Goal: Task Accomplishment & Management: Manage account settings

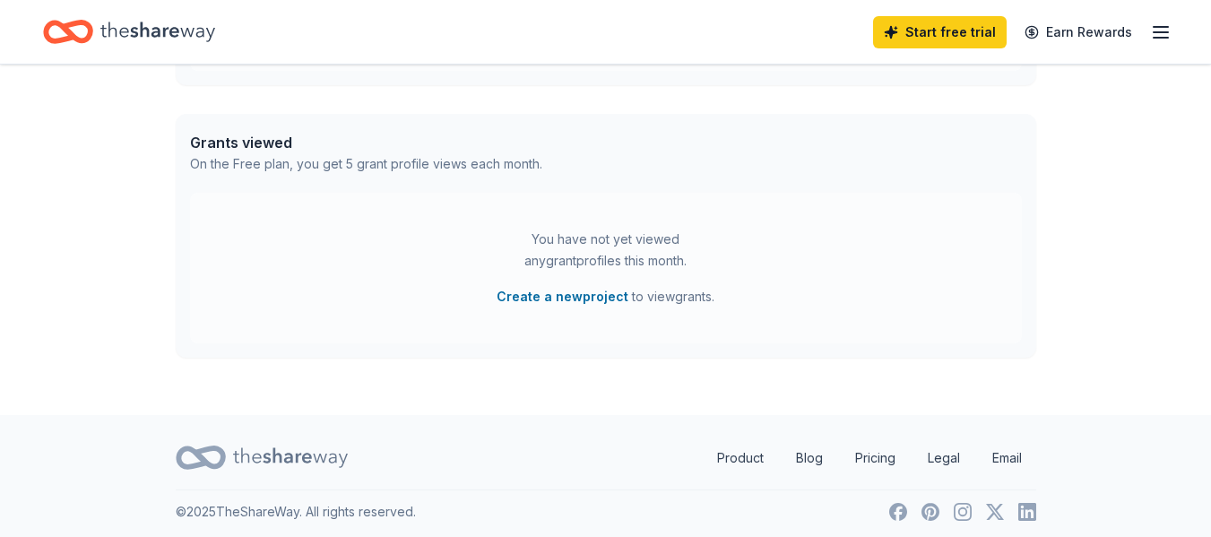
scroll to position [704, 0]
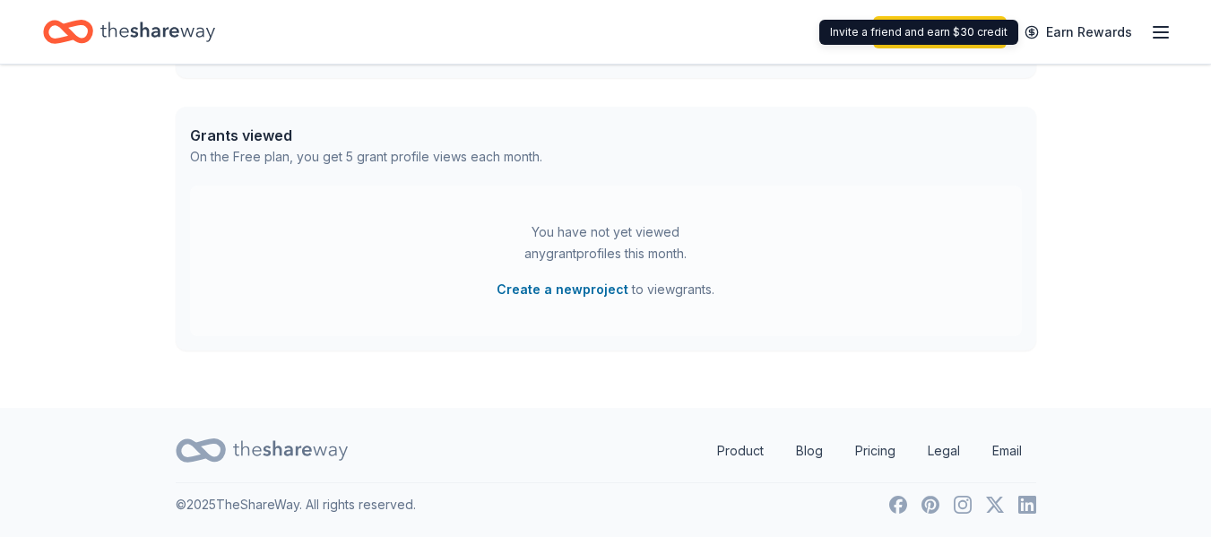
click at [1168, 19] on div "Start free trial Earn Rewards" at bounding box center [1022, 32] width 299 height 42
click at [1157, 35] on icon "button" at bounding box center [1161, 33] width 22 height 22
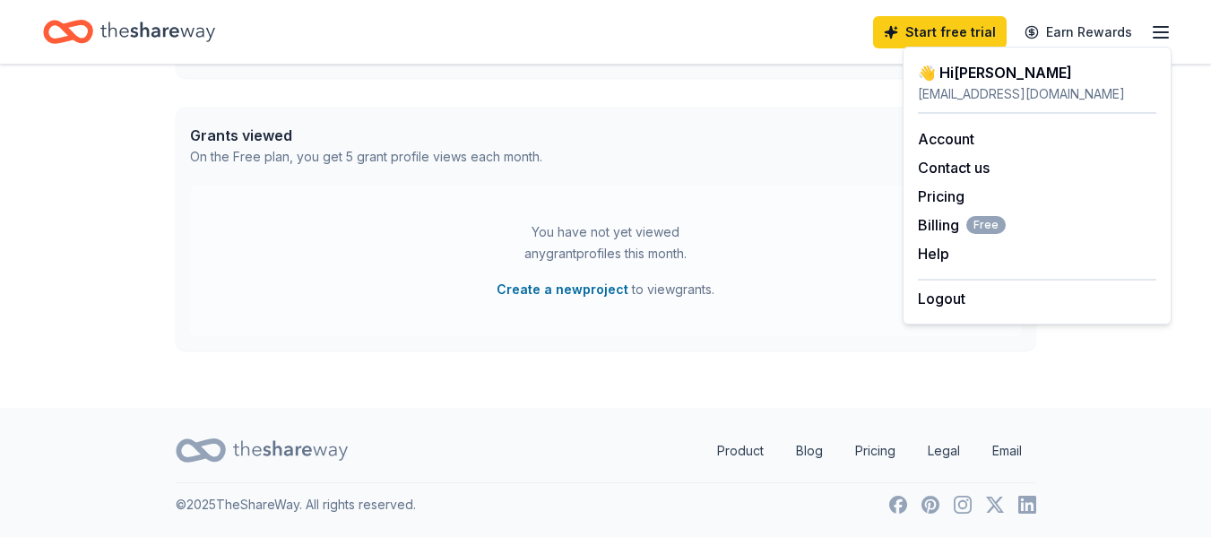
click at [668, 187] on div "You have not yet viewed any grant profiles this month. Create a new project to …" at bounding box center [606, 261] width 832 height 151
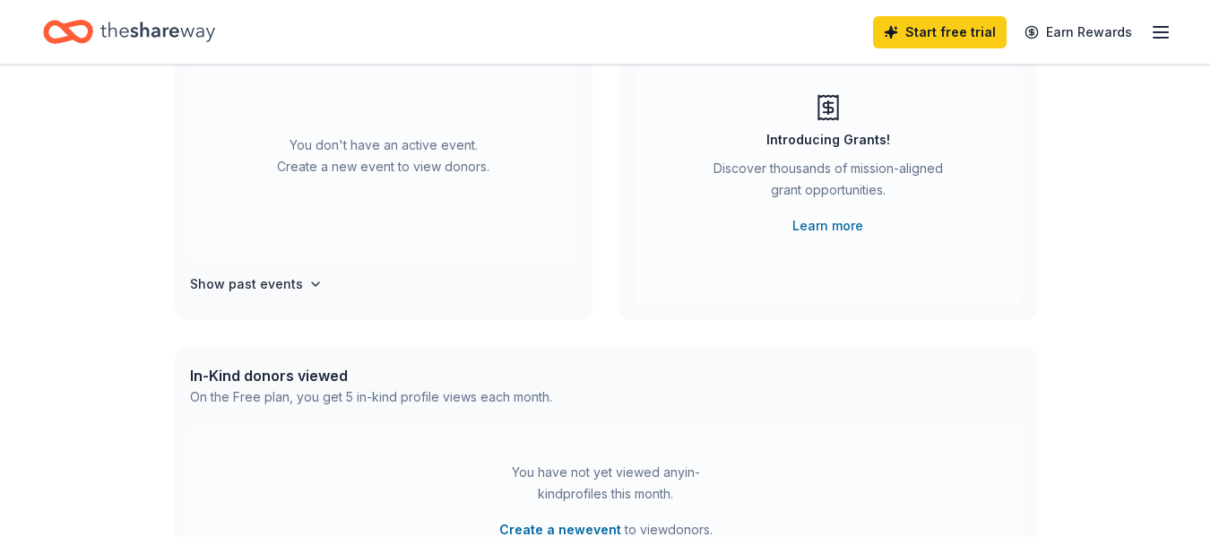
scroll to position [194, 0]
click at [281, 282] on h4 "Show past events" at bounding box center [246, 282] width 113 height 22
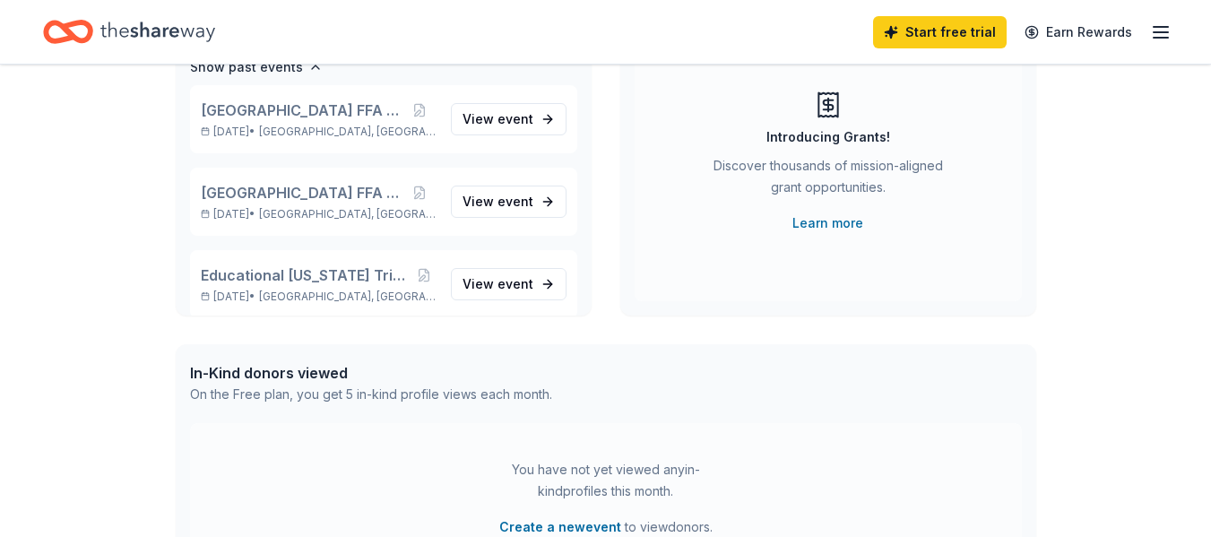
scroll to position [231, 0]
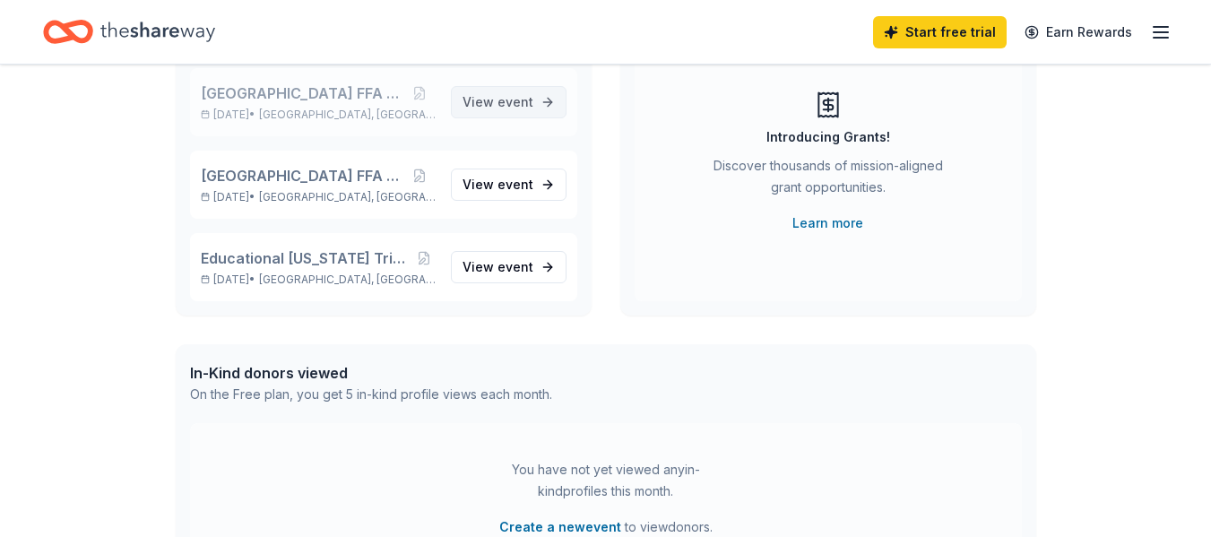
click at [498, 97] on span "event" at bounding box center [516, 101] width 36 height 15
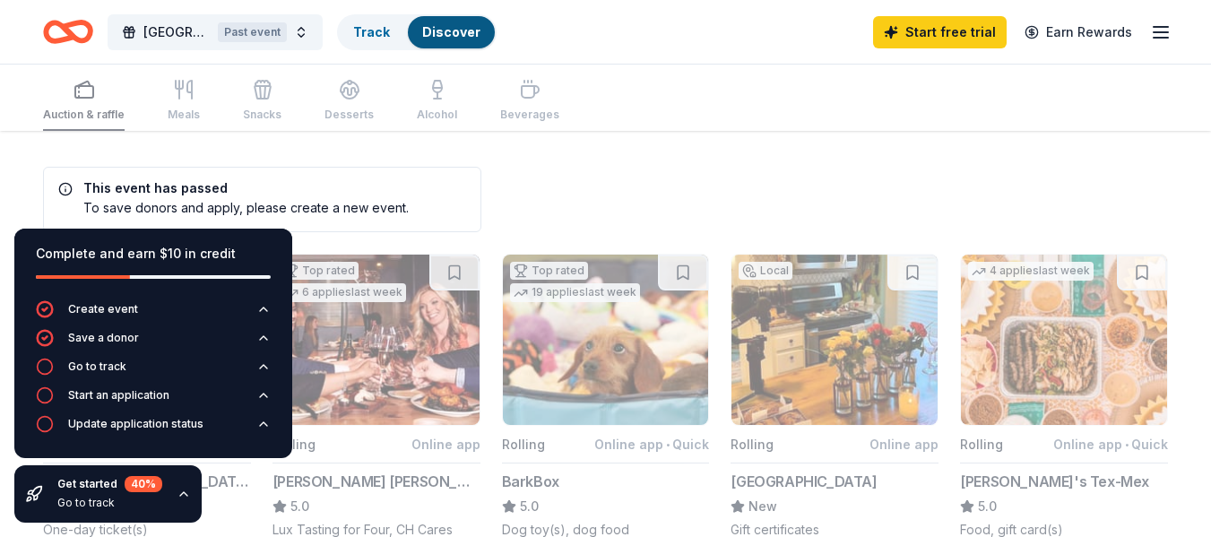
click at [346, 204] on div "To save donors and apply, please create a new event." at bounding box center [233, 207] width 351 height 19
click at [0, 220] on div "Complete and earn $10 in credit Create event Save a donor Go to track Start an …" at bounding box center [153, 375] width 307 height 323
click at [262, 33] on div "Past event" at bounding box center [252, 32] width 69 height 20
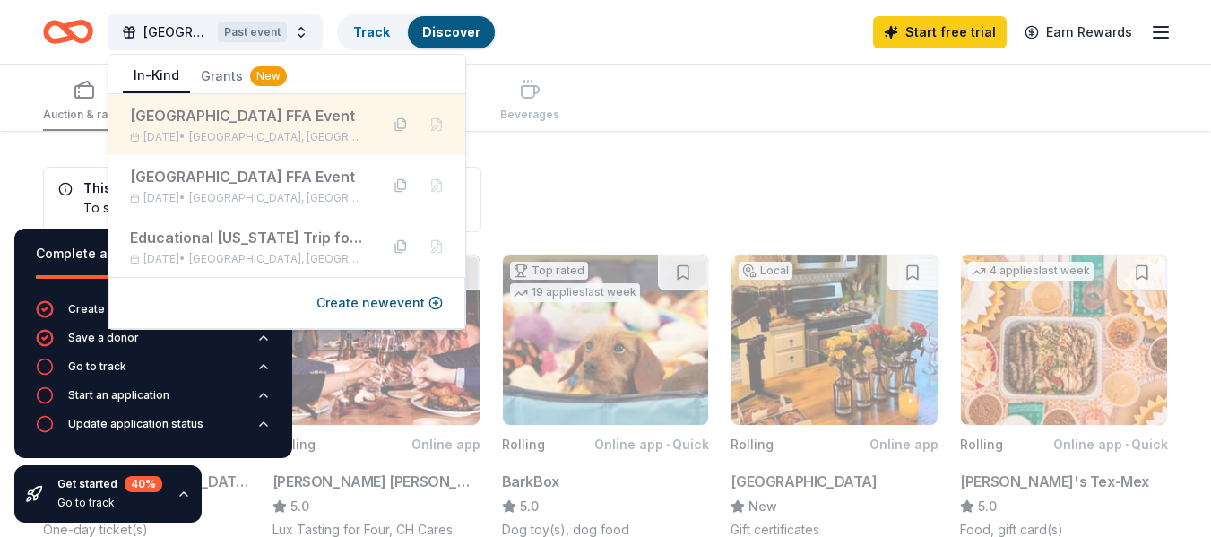
click at [270, 116] on div "[GEOGRAPHIC_DATA] FFA Event" at bounding box center [247, 116] width 235 height 22
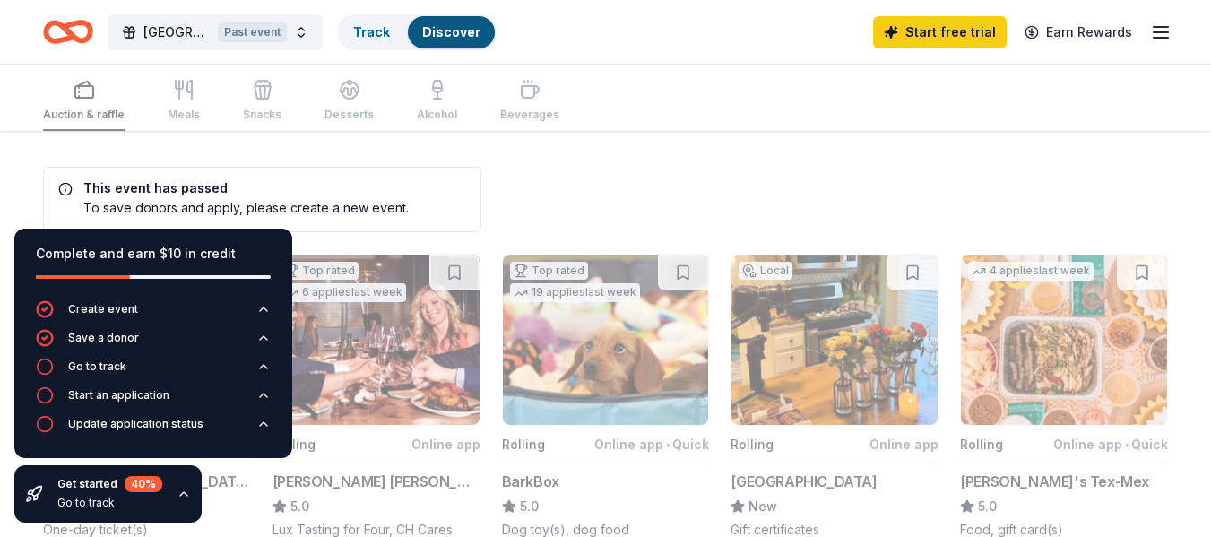
click at [362, 27] on link "Track" at bounding box center [371, 31] width 37 height 15
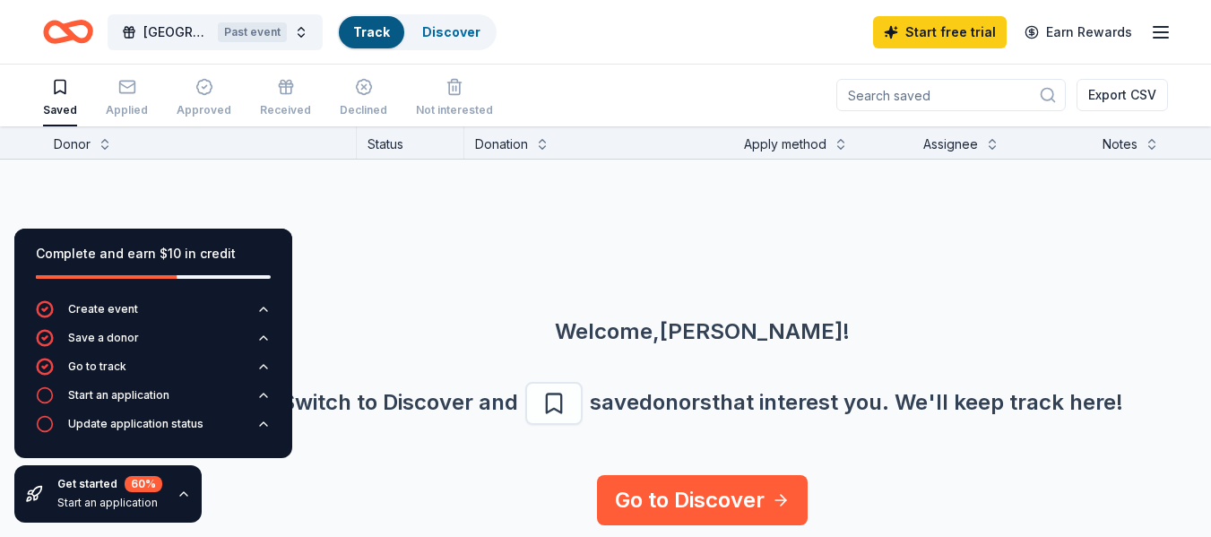
scroll to position [2, 0]
click at [176, 419] on div "Update application status" at bounding box center [135, 424] width 135 height 14
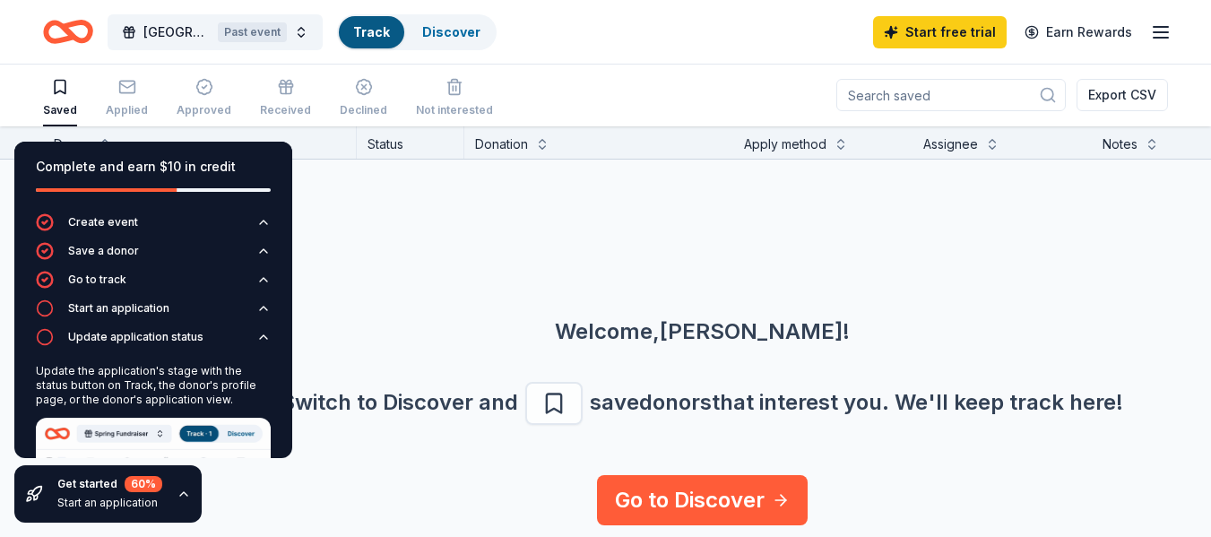
click at [375, 296] on div "Welcome, [PERSON_NAME] ! Switch to Discover and save donors that interest you. …" at bounding box center [702, 318] width 1211 height 316
drag, startPoint x: 381, startPoint y: 296, endPoint x: 347, endPoint y: 238, distance: 66.7
click at [347, 238] on div "Welcome, [PERSON_NAME] ! Switch to Discover and save donors that interest you. …" at bounding box center [702, 318] width 1211 height 316
click at [50, 97] on div "Saved" at bounding box center [60, 97] width 34 height 39
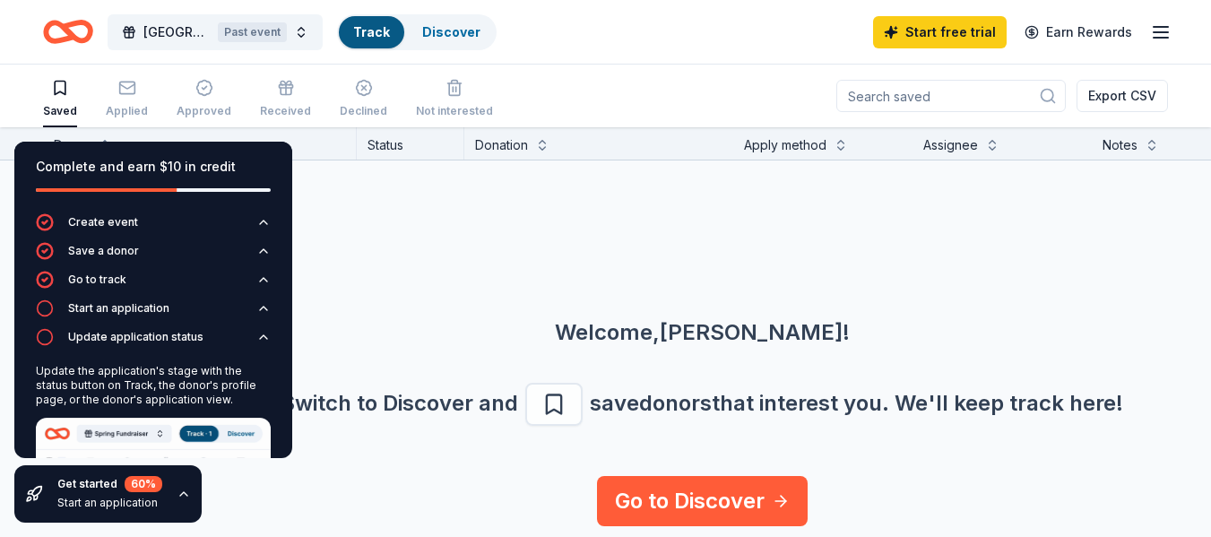
click at [269, 158] on div "Complete and earn $10 in credit" at bounding box center [153, 178] width 278 height 72
click at [281, 468] on div "Complete and earn $10 in credit Create event Save a donor Go to track Start an …" at bounding box center [153, 332] width 307 height 410
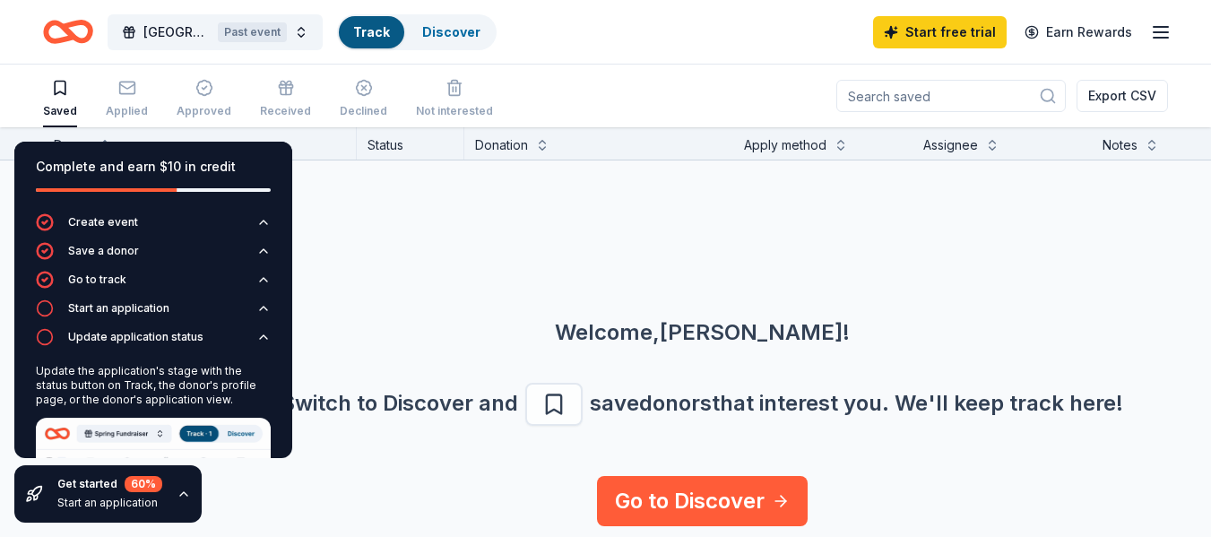
click at [79, 139] on div "Complete and earn $10 in credit Create event Save a donor Go to track Start an …" at bounding box center [153, 332] width 307 height 410
click at [451, 200] on div "Welcome, [PERSON_NAME] ! Switch to Discover and save donors that interest you. …" at bounding box center [702, 318] width 1211 height 316
click at [134, 107] on div "Applied" at bounding box center [127, 111] width 42 height 14
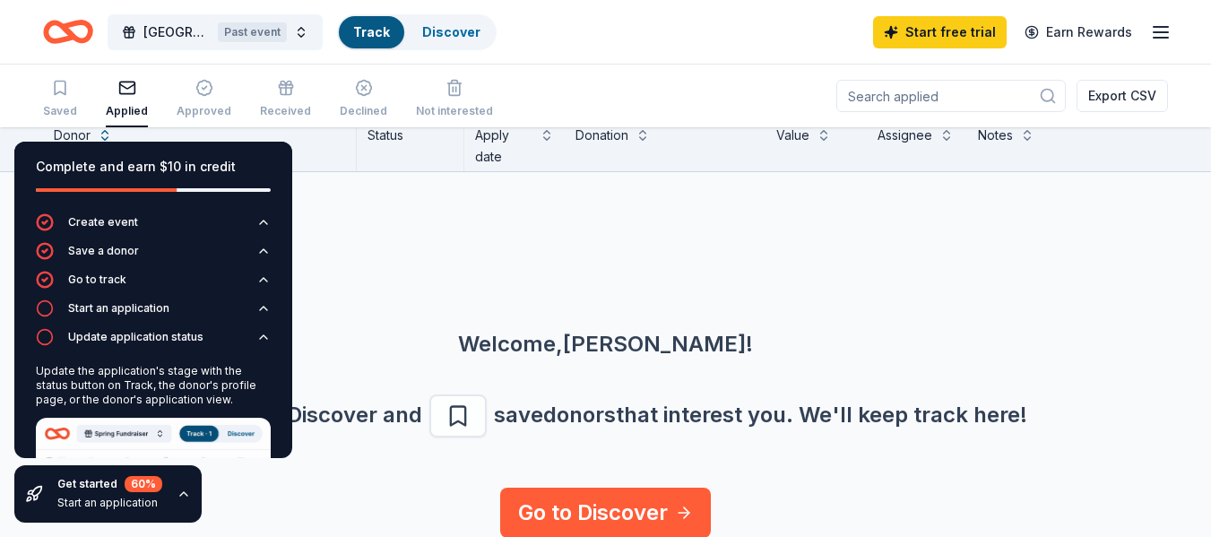
scroll to position [1, 0]
click at [1164, 30] on icon "button" at bounding box center [1161, 33] width 22 height 22
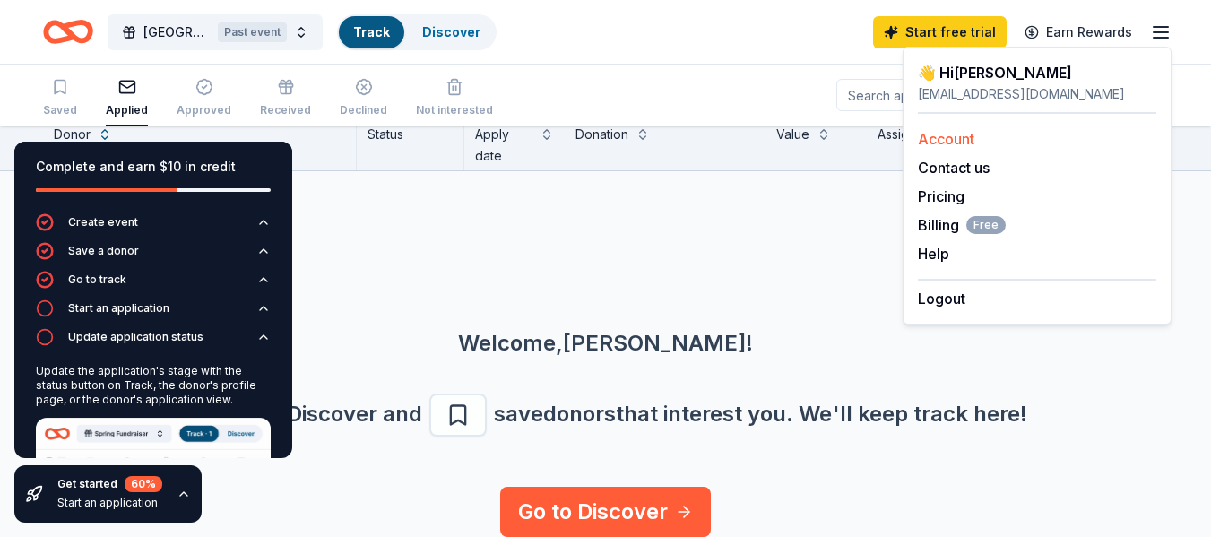
click at [950, 136] on link "Account" at bounding box center [946, 139] width 56 height 18
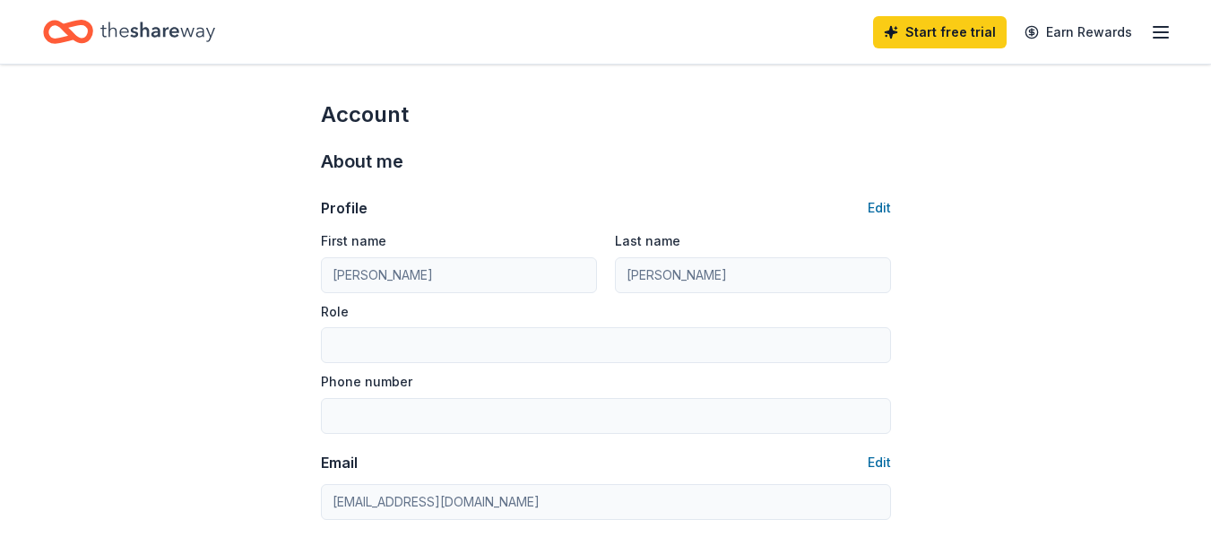
click at [1158, 30] on icon "button" at bounding box center [1161, 33] width 22 height 22
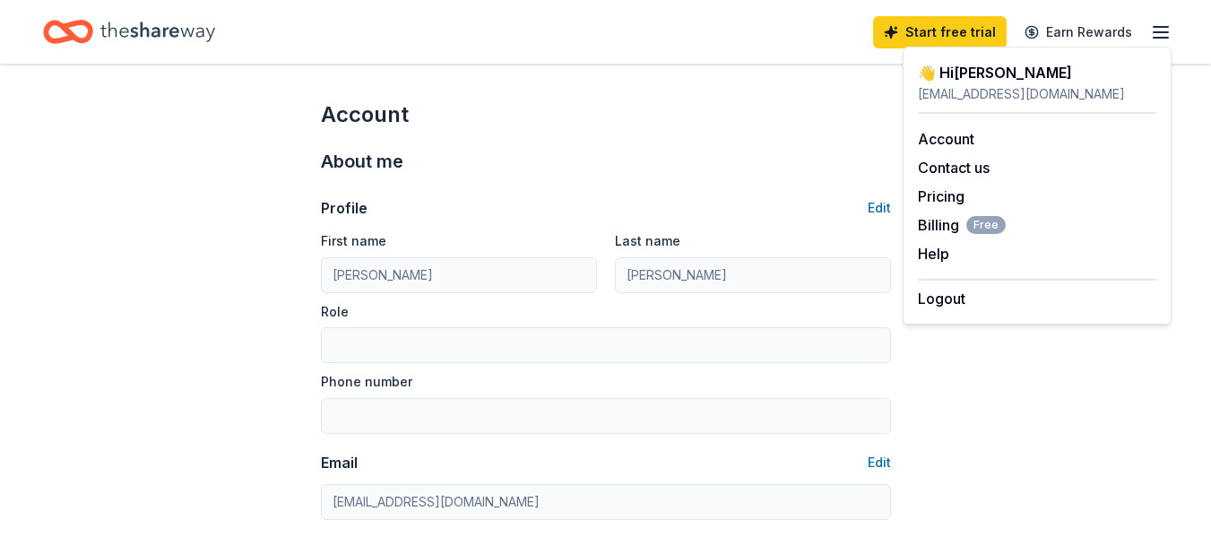
click at [159, 21] on icon "Home" at bounding box center [157, 31] width 115 height 37
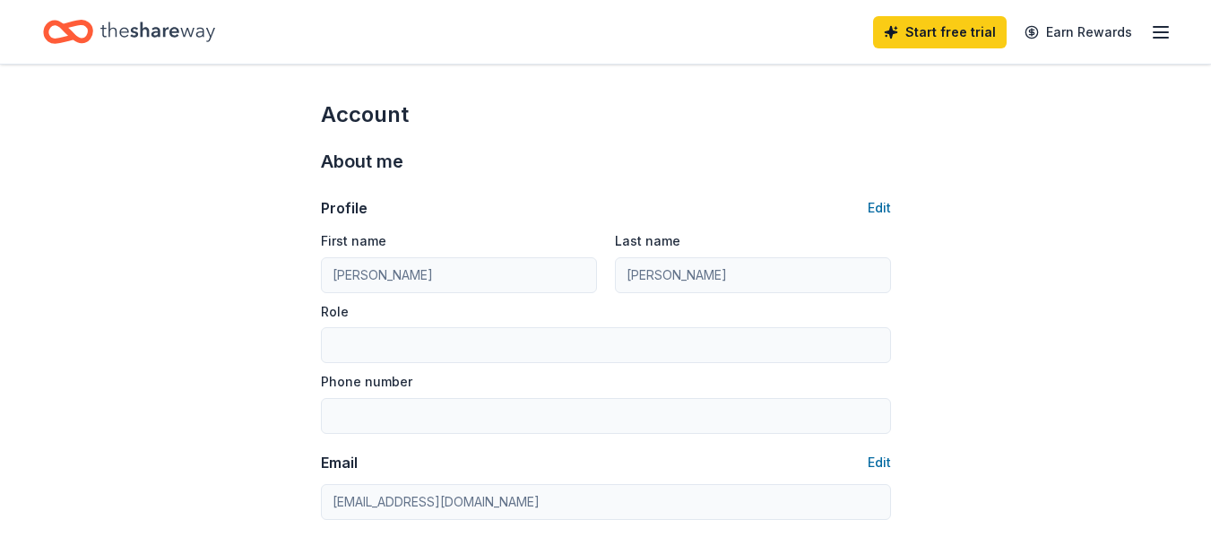
click at [159, 30] on icon "Home" at bounding box center [157, 32] width 115 height 20
click at [1156, 30] on icon "button" at bounding box center [1161, 33] width 22 height 22
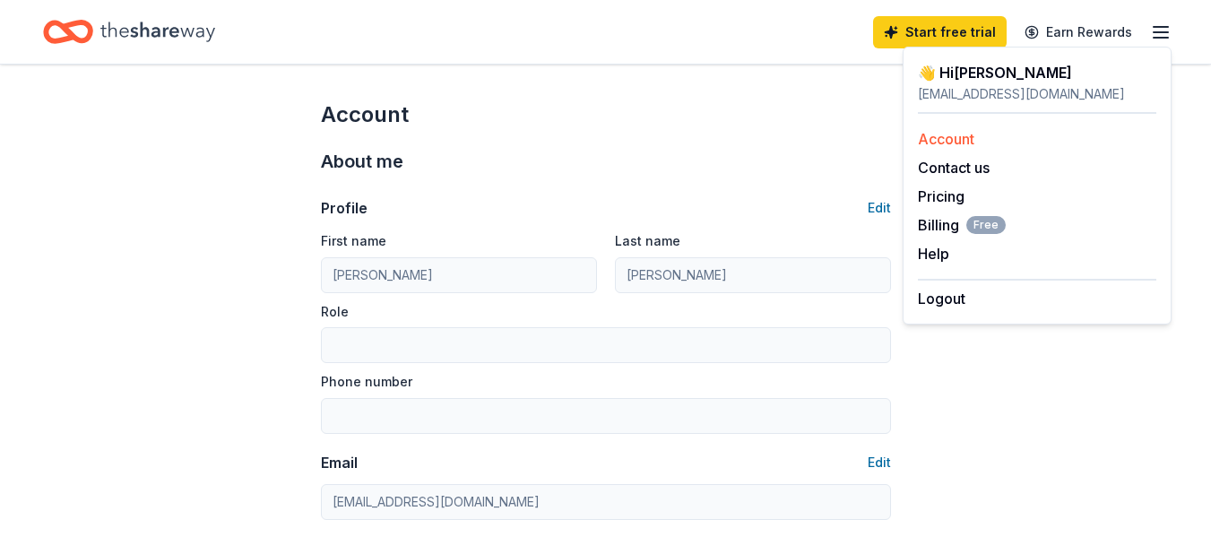
click at [947, 136] on link "Account" at bounding box center [946, 139] width 56 height 18
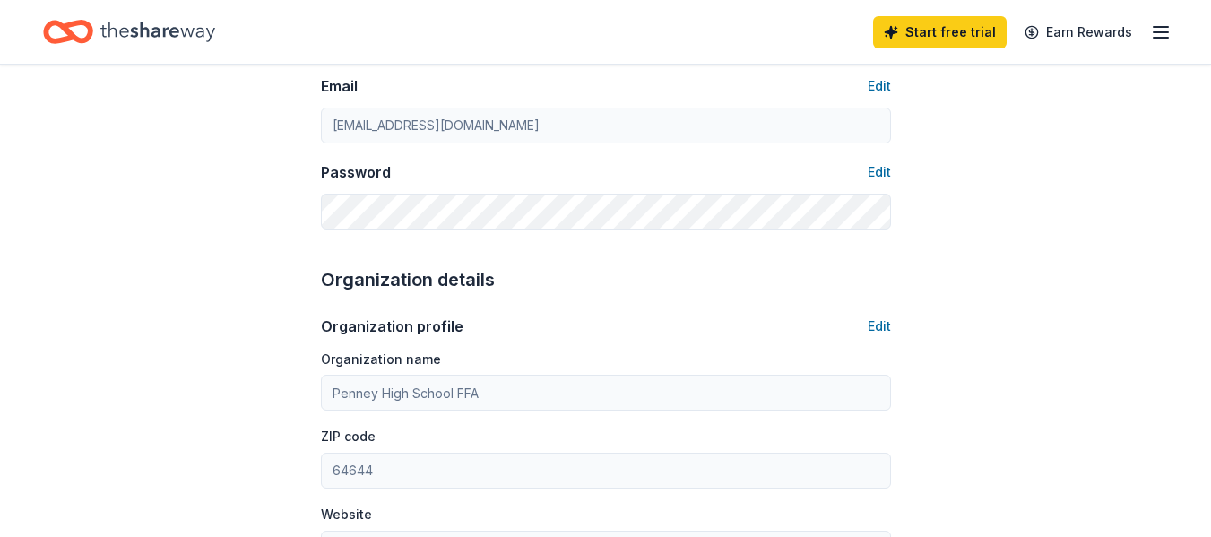
scroll to position [383, 0]
